Goal: Task Accomplishment & Management: Complete application form

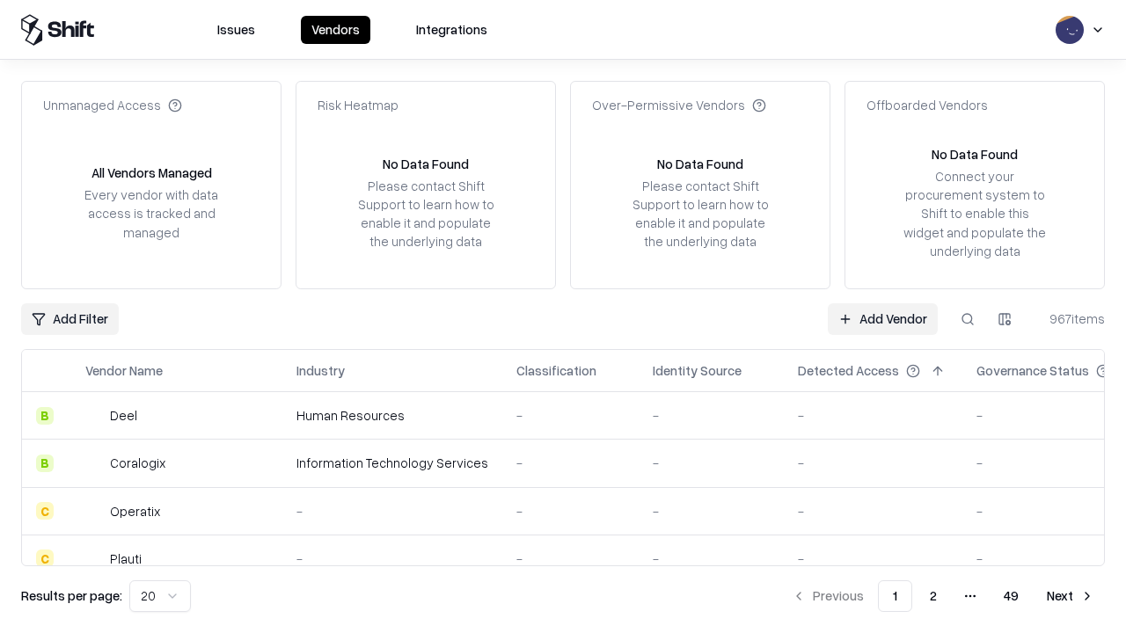
click at [882, 318] on link "Add Vendor" at bounding box center [882, 319] width 110 height 32
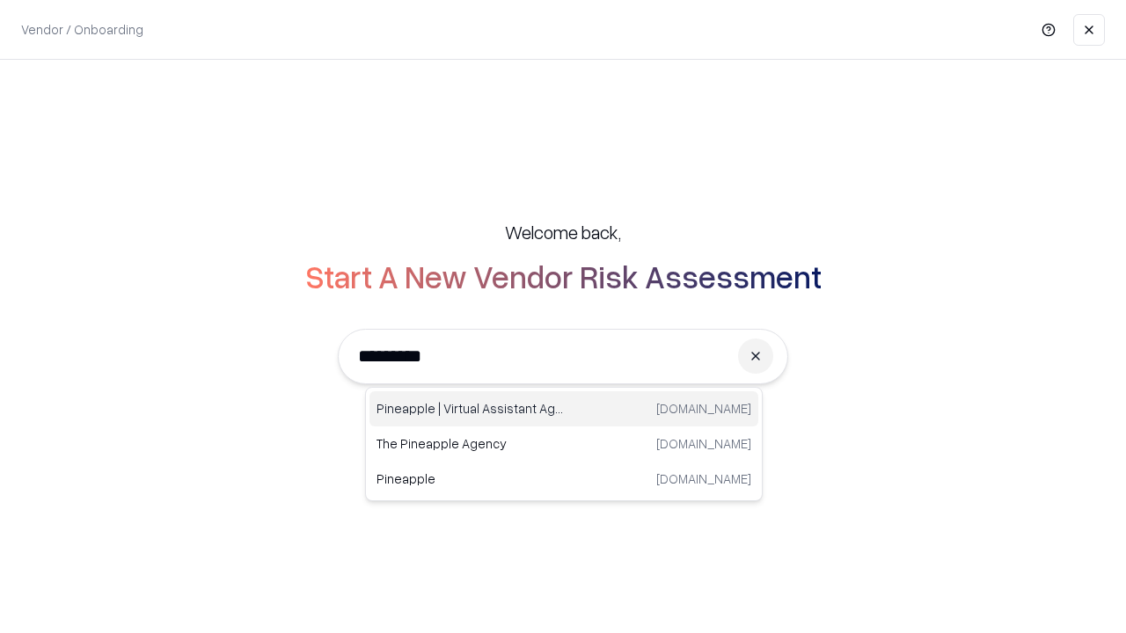
click at [564, 409] on div "Pineapple | Virtual Assistant Agency [DOMAIN_NAME]" at bounding box center [563, 408] width 389 height 35
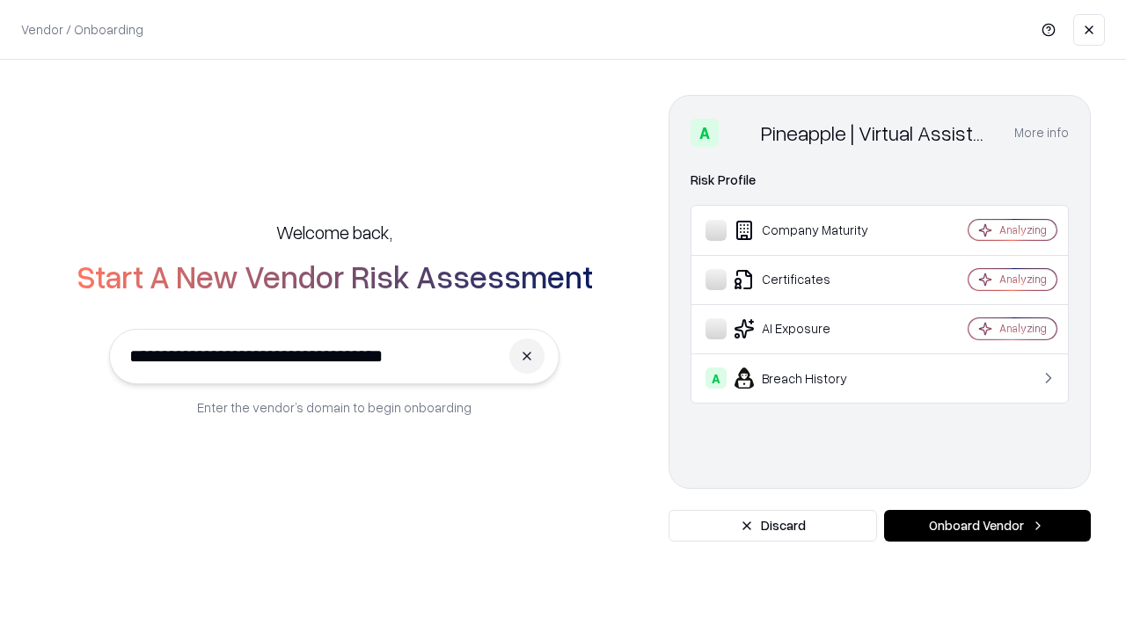
type input "**********"
click at [987, 526] on button "Onboard Vendor" at bounding box center [987, 526] width 207 height 32
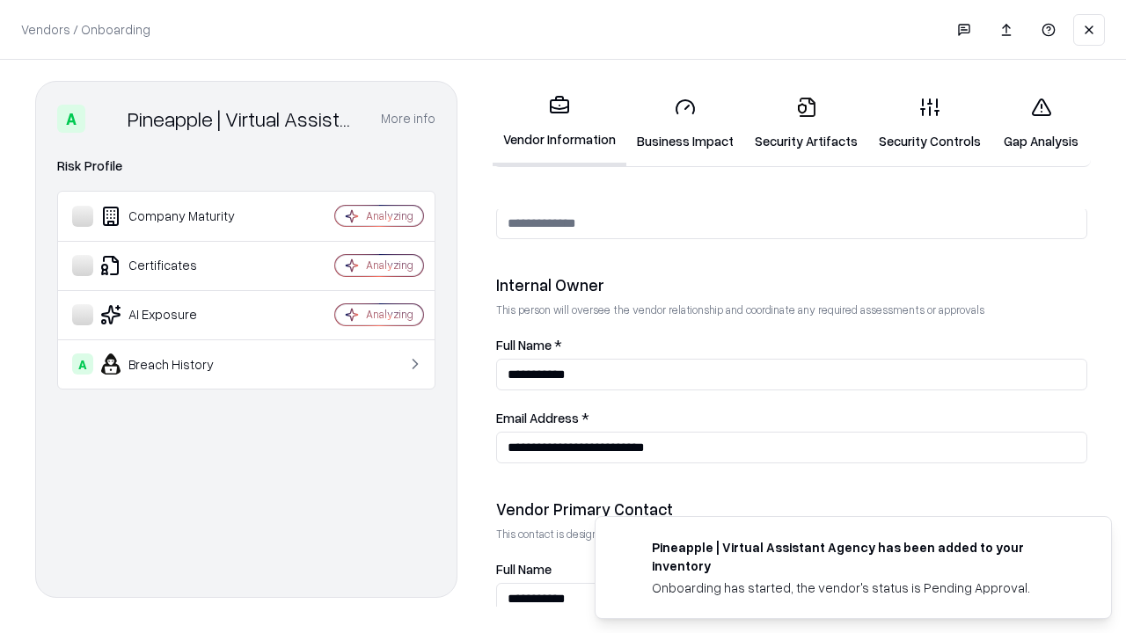
scroll to position [911, 0]
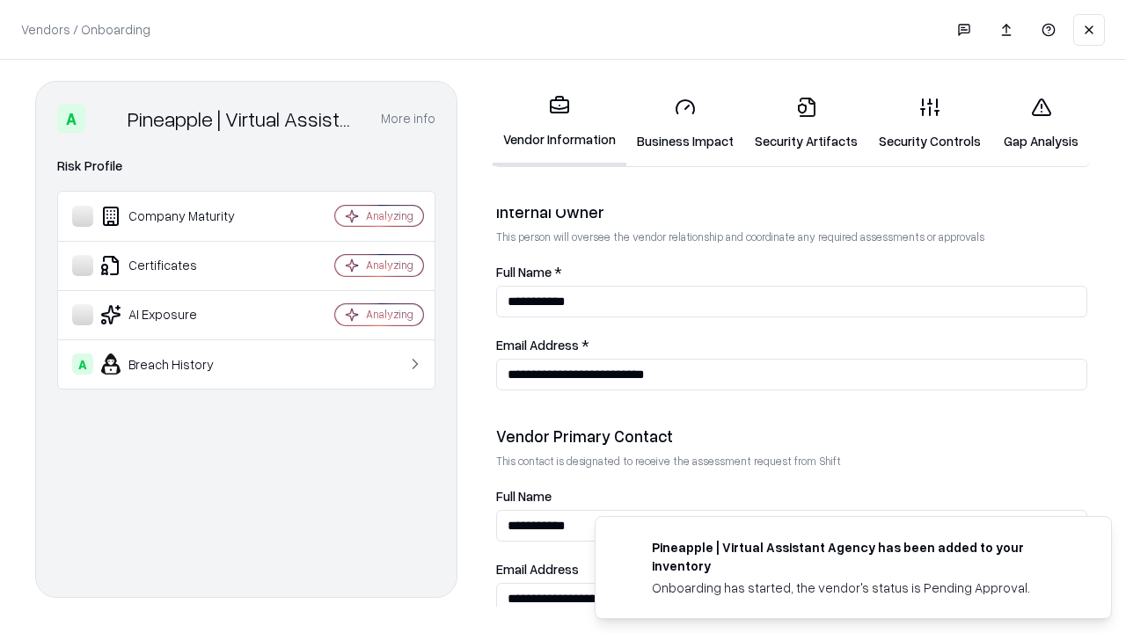
click at [685, 123] on link "Business Impact" at bounding box center [685, 124] width 118 height 82
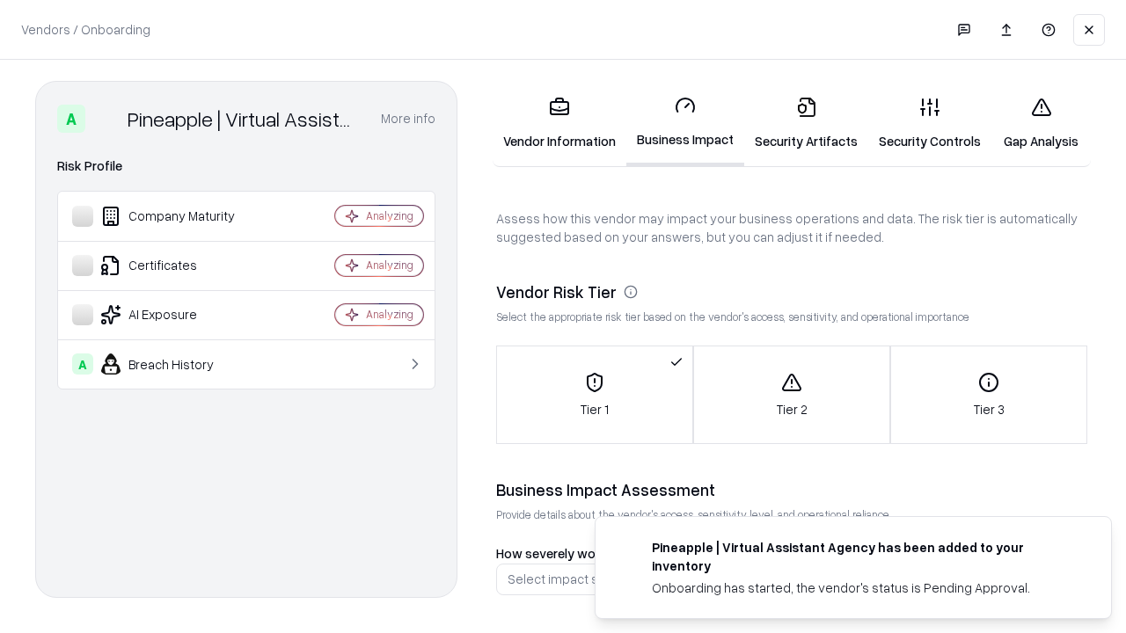
click at [1040, 123] on link "Gap Analysis" at bounding box center [1040, 124] width 99 height 82
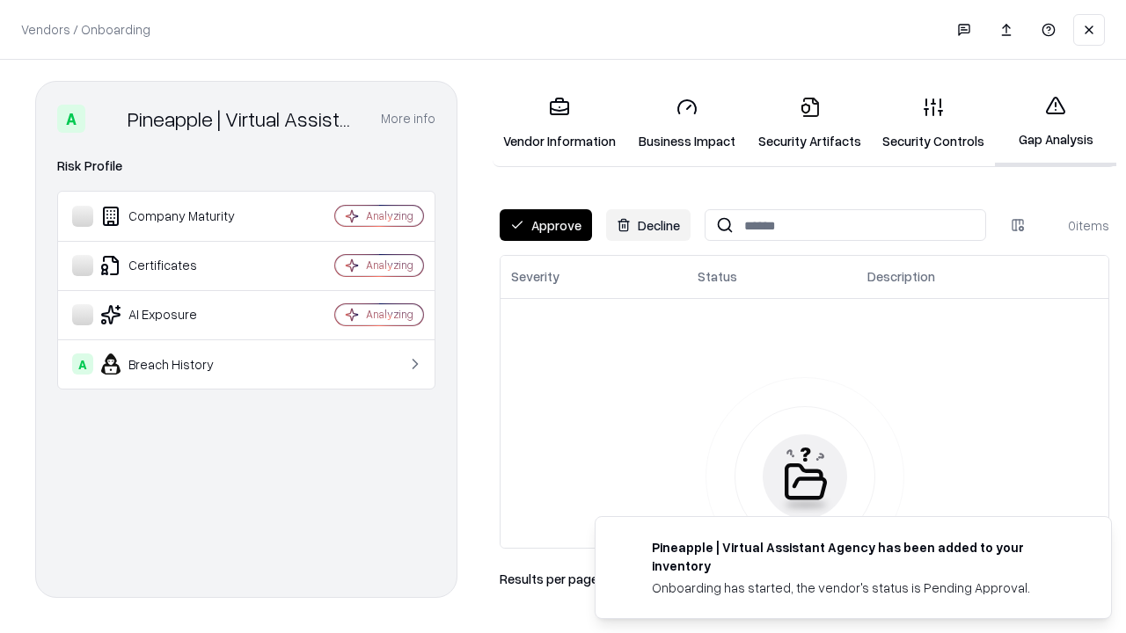
click at [545, 225] on button "Approve" at bounding box center [545, 225] width 92 height 32
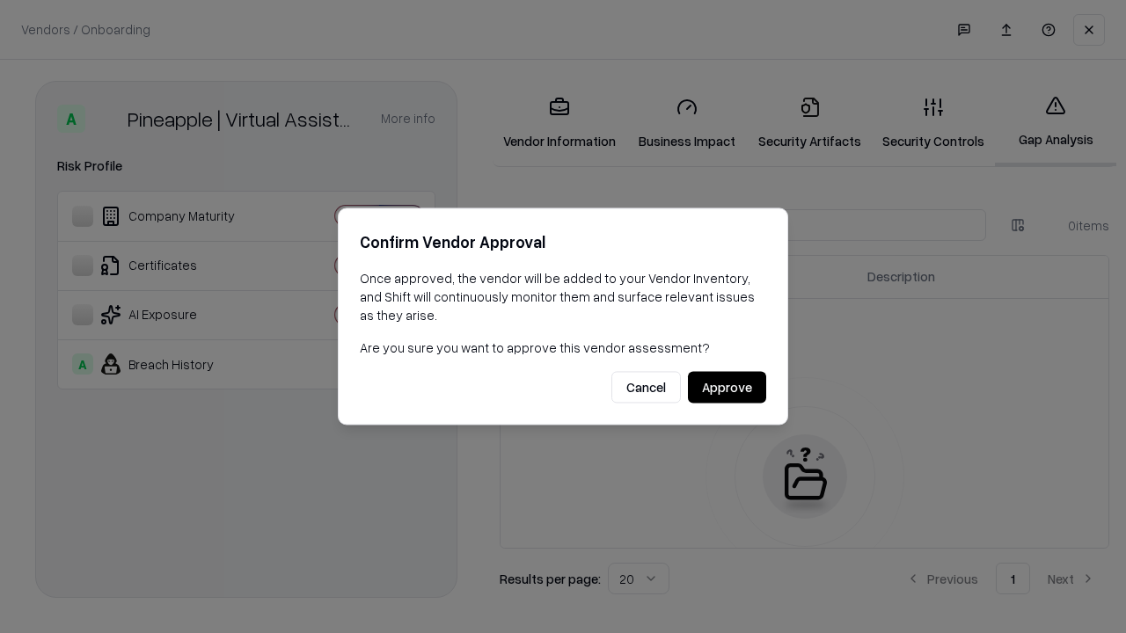
click at [726, 387] on button "Approve" at bounding box center [727, 388] width 78 height 32
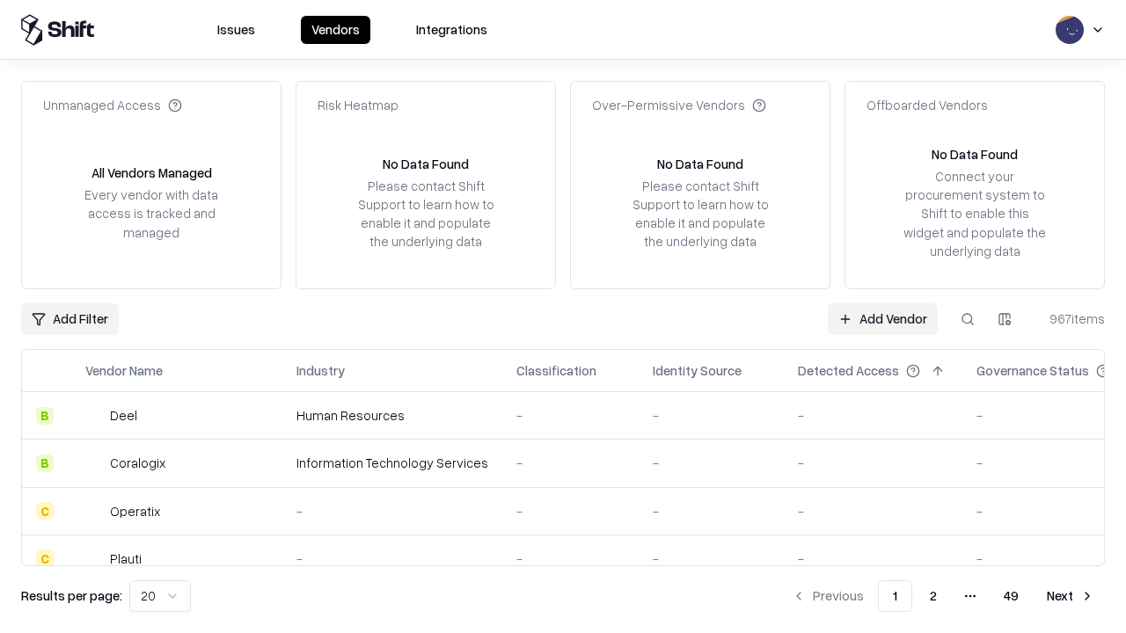
type input "**********"
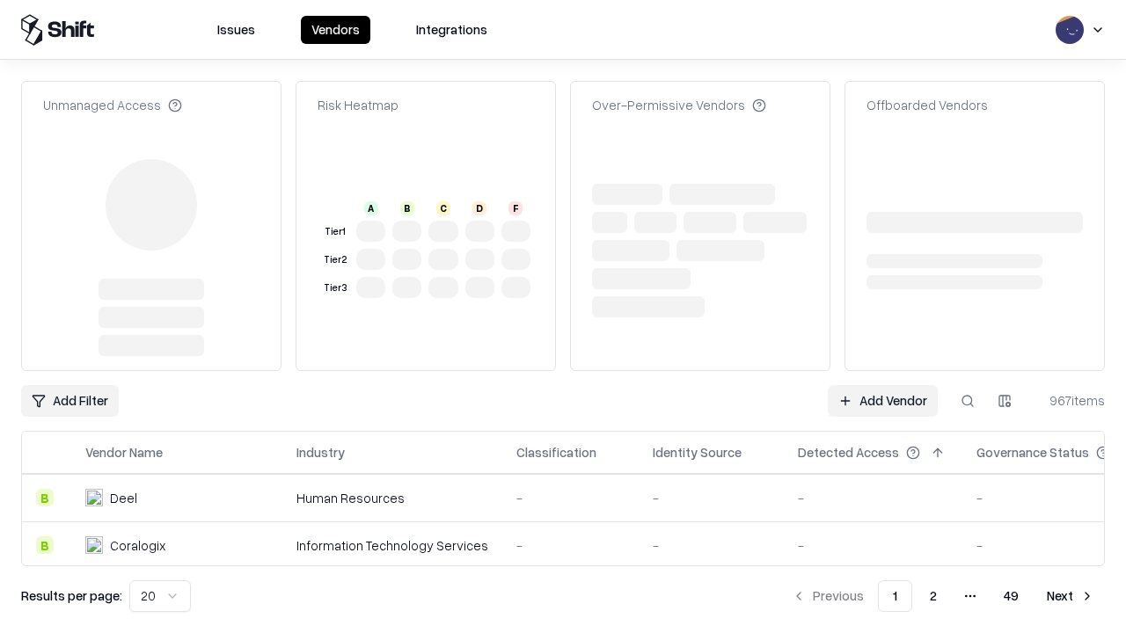
click at [882, 385] on link "Add Vendor" at bounding box center [882, 401] width 110 height 32
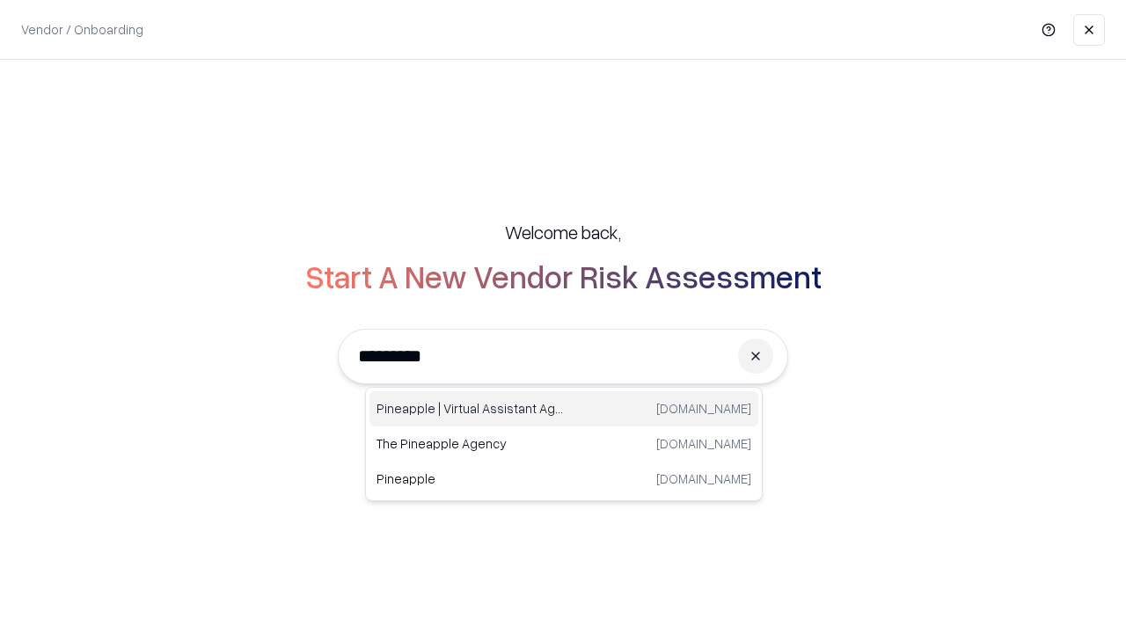
click at [564, 409] on div "Pineapple | Virtual Assistant Agency [DOMAIN_NAME]" at bounding box center [563, 408] width 389 height 35
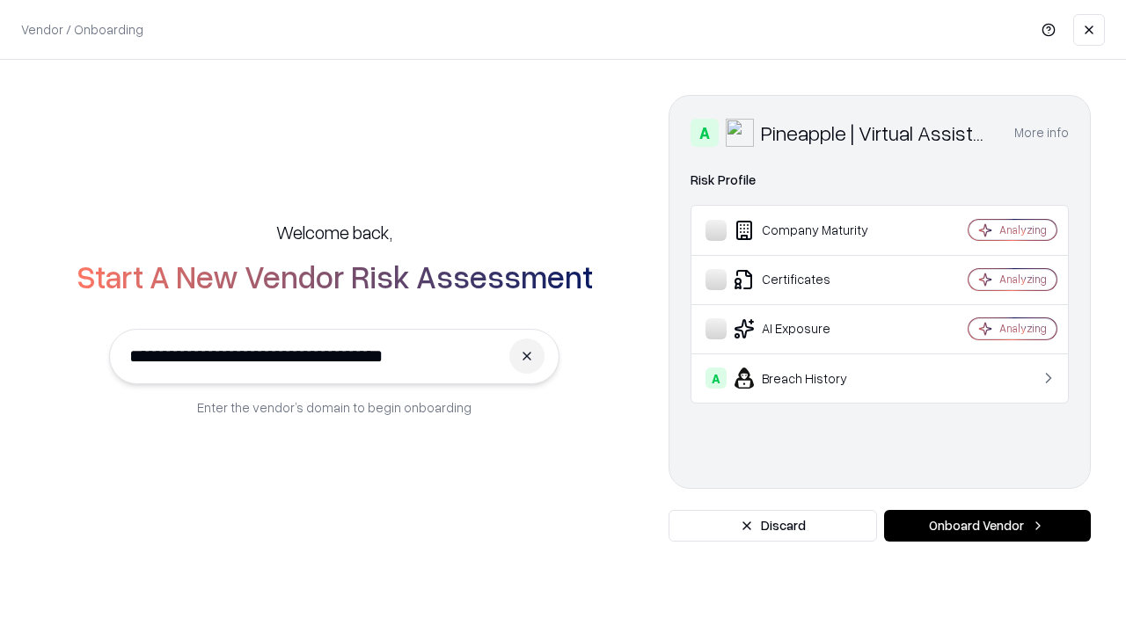
type input "**********"
click at [987, 526] on button "Onboard Vendor" at bounding box center [987, 526] width 207 height 32
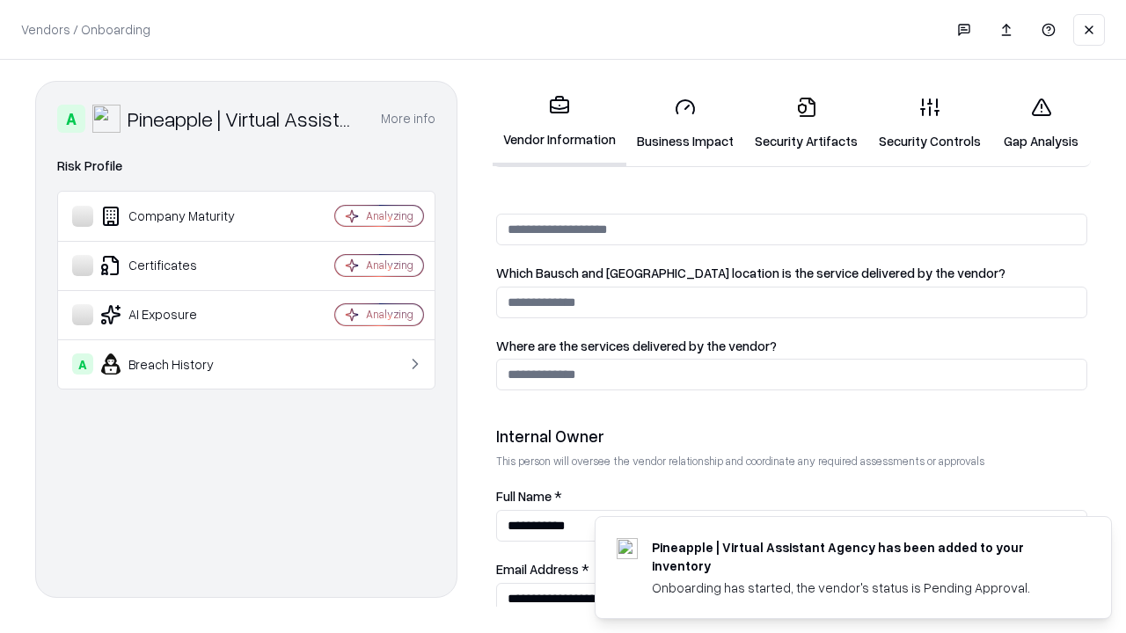
scroll to position [911, 0]
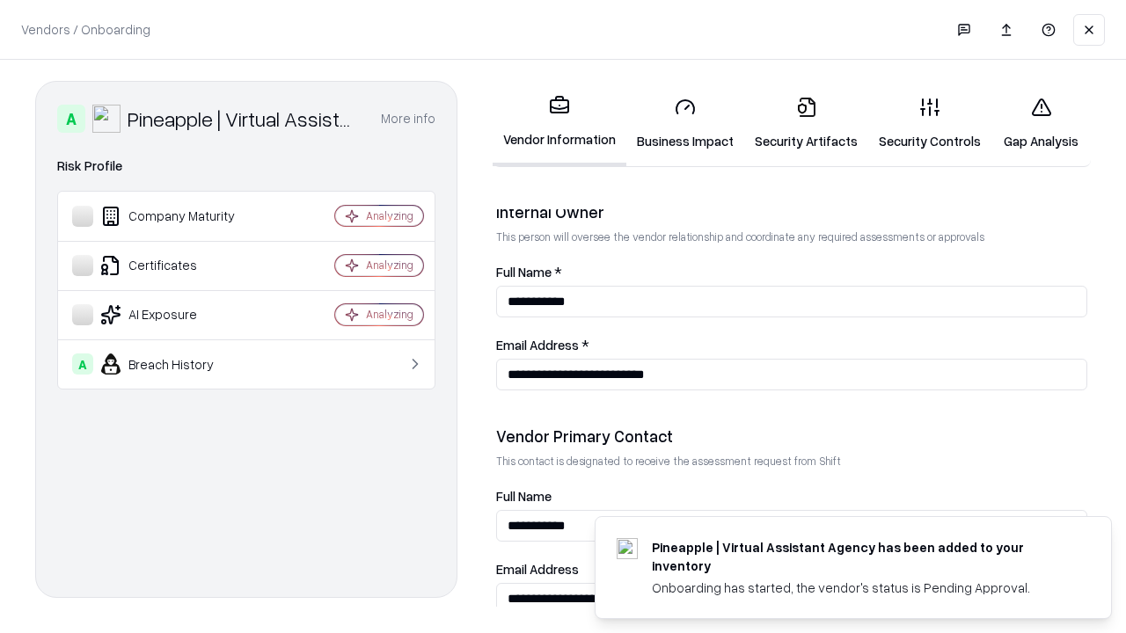
click at [1040, 123] on link "Gap Analysis" at bounding box center [1040, 124] width 99 height 82
